Goal: Navigation & Orientation: Find specific page/section

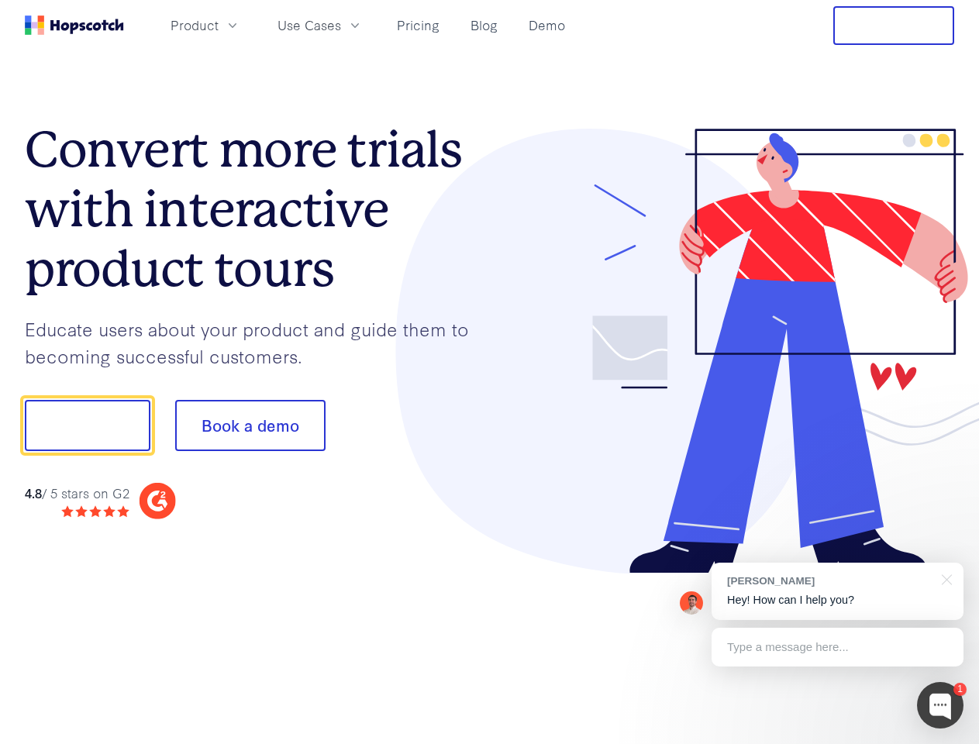
click at [490, 372] on div at bounding box center [722, 352] width 465 height 446
click at [219, 25] on span "Product" at bounding box center [195, 25] width 48 height 19
click at [341, 25] on span "Use Cases" at bounding box center [309, 25] width 64 height 19
click at [894, 26] on button "Free Trial" at bounding box center [893, 25] width 121 height 39
click at [87, 426] on button "Show me!" at bounding box center [88, 425] width 126 height 51
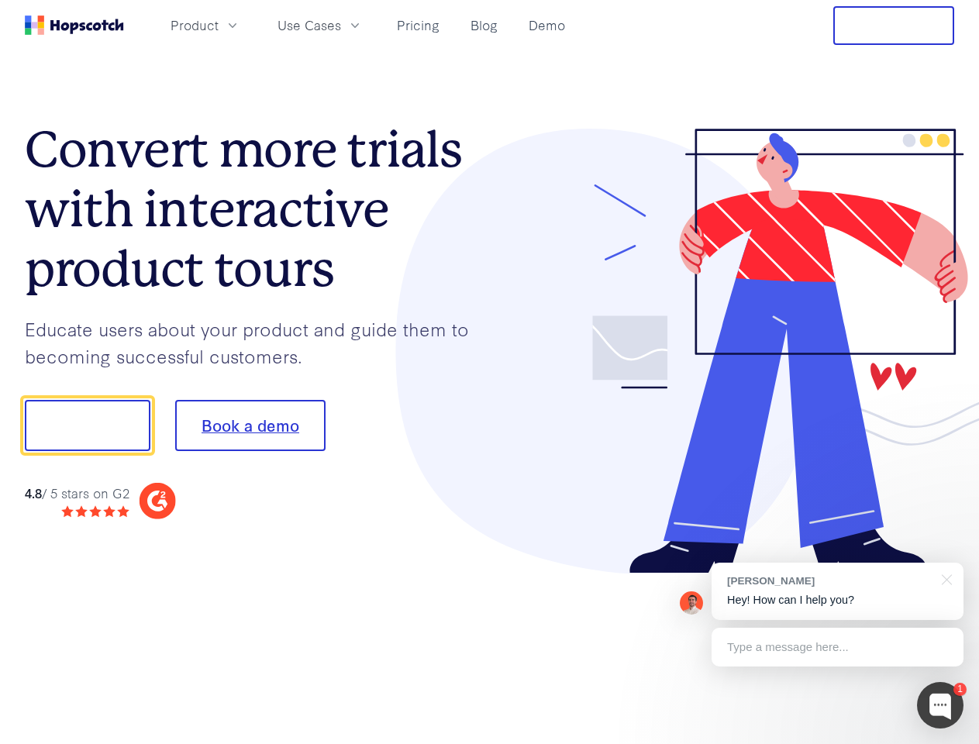
click at [250, 426] on button "Book a demo" at bounding box center [250, 425] width 150 height 51
click at [940, 705] on div at bounding box center [940, 705] width 47 height 47
click at [837, 591] on div "[PERSON_NAME] Hey! How can I help you?" at bounding box center [838, 591] width 252 height 57
click at [944, 578] on div at bounding box center [818, 423] width 291 height 517
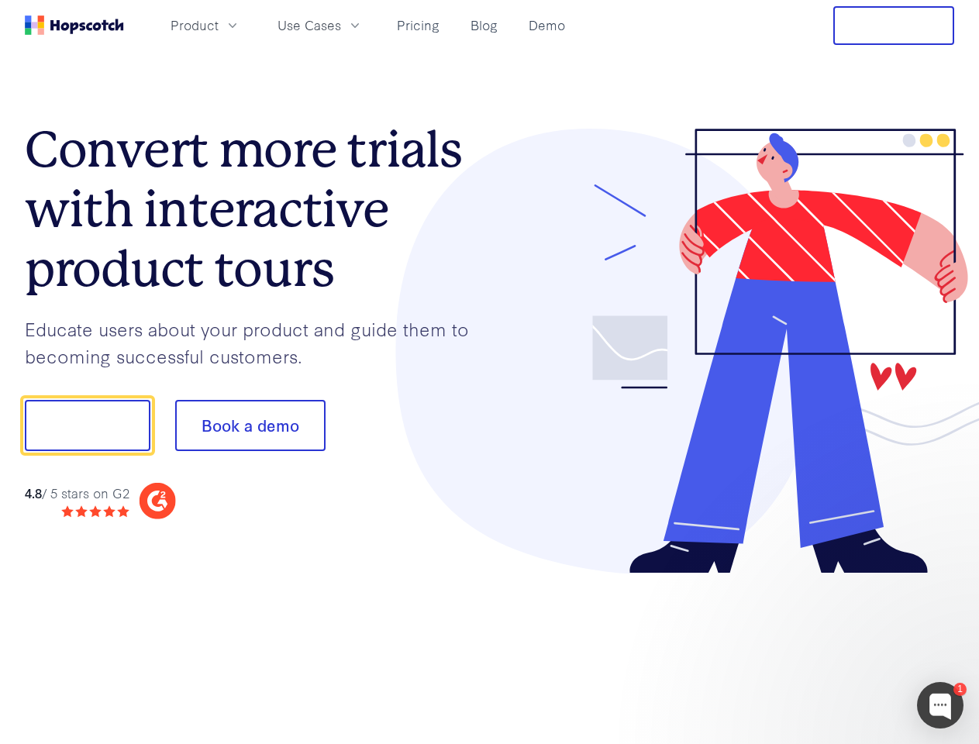
click at [837, 647] on div at bounding box center [818, 527] width 291 height 309
